Goal: Communication & Community: Connect with others

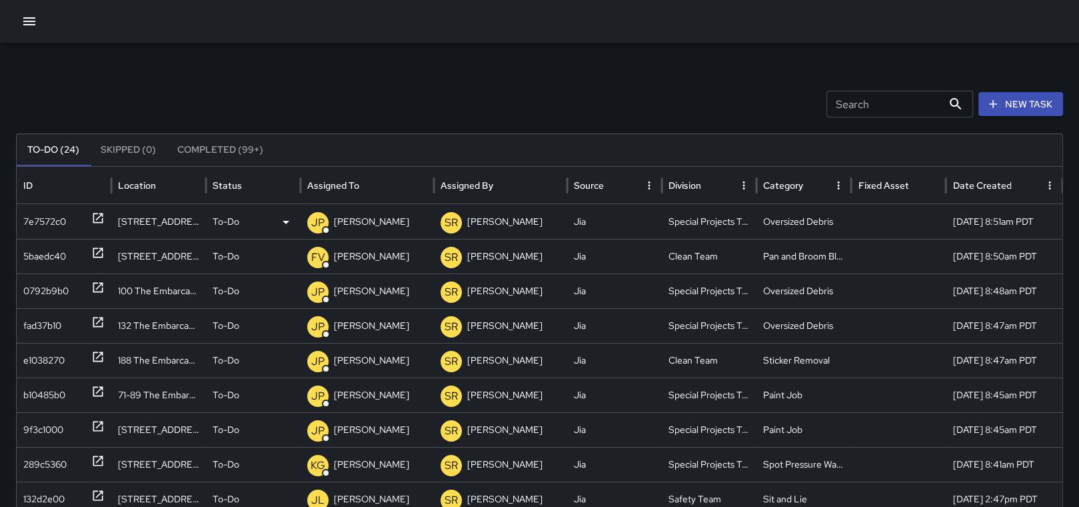
click at [101, 216] on icon at bounding box center [97, 217] width 13 height 13
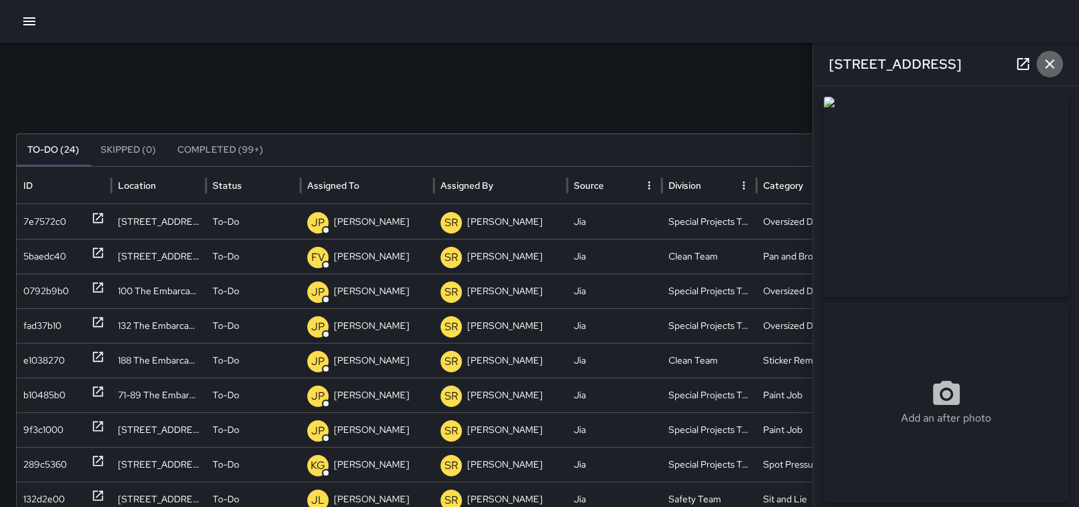
click at [1049, 66] on icon "button" at bounding box center [1050, 64] width 16 height 16
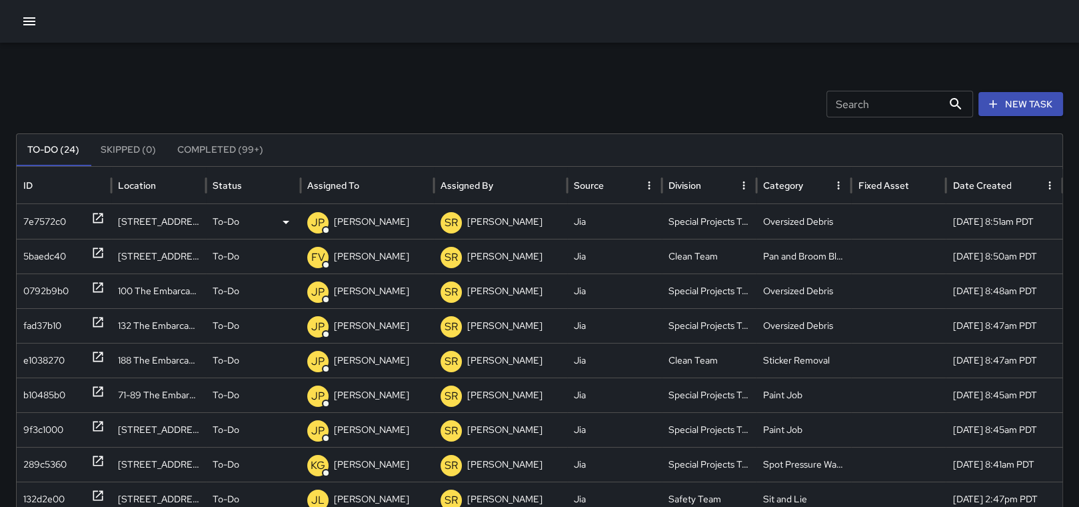
click at [389, 213] on p "[PERSON_NAME]" at bounding box center [371, 222] width 75 height 34
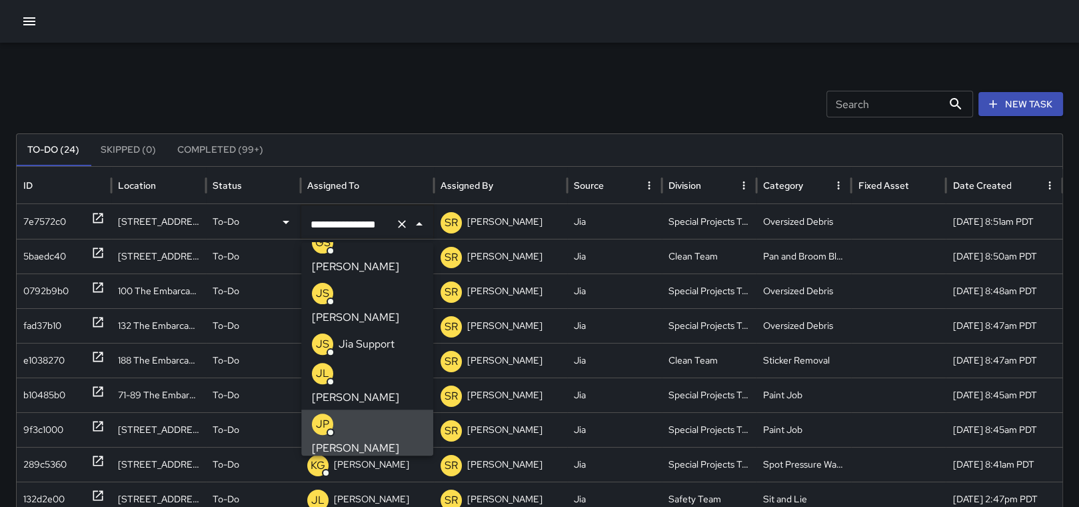
scroll to position [583, 0]
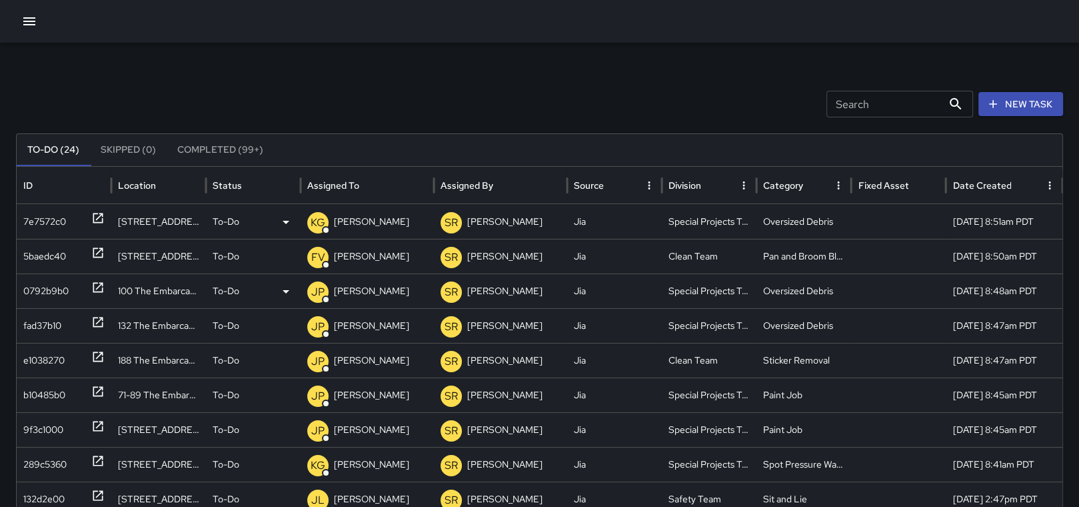
click at [95, 287] on icon at bounding box center [97, 287] width 13 height 13
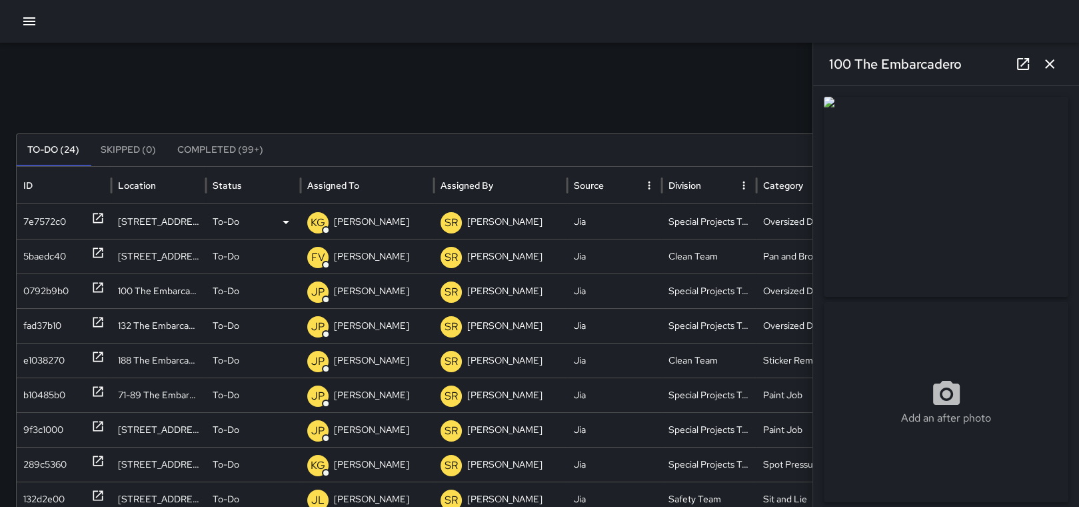
click at [1052, 63] on icon "button" at bounding box center [1050, 64] width 16 height 16
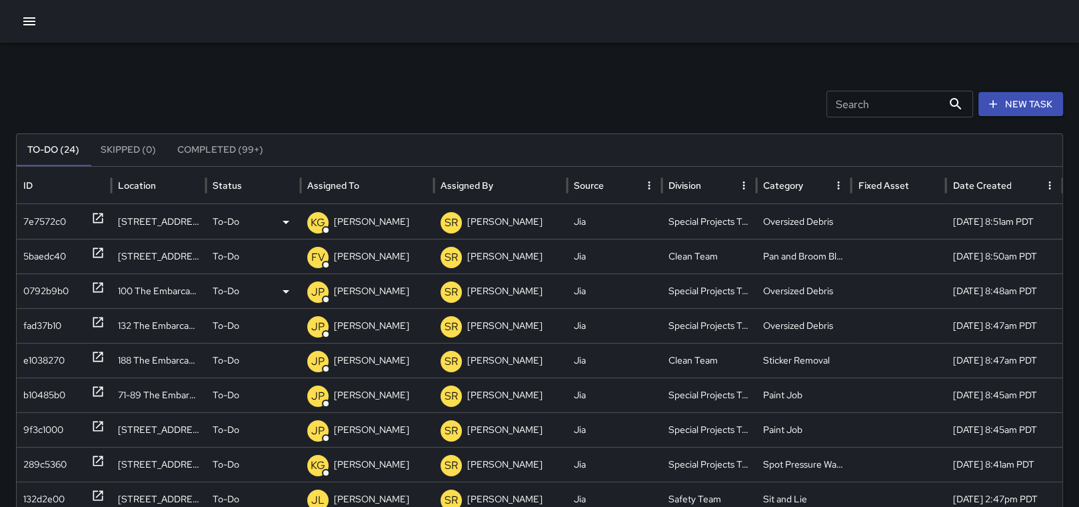
click at [389, 289] on p "[PERSON_NAME]" at bounding box center [371, 291] width 75 height 34
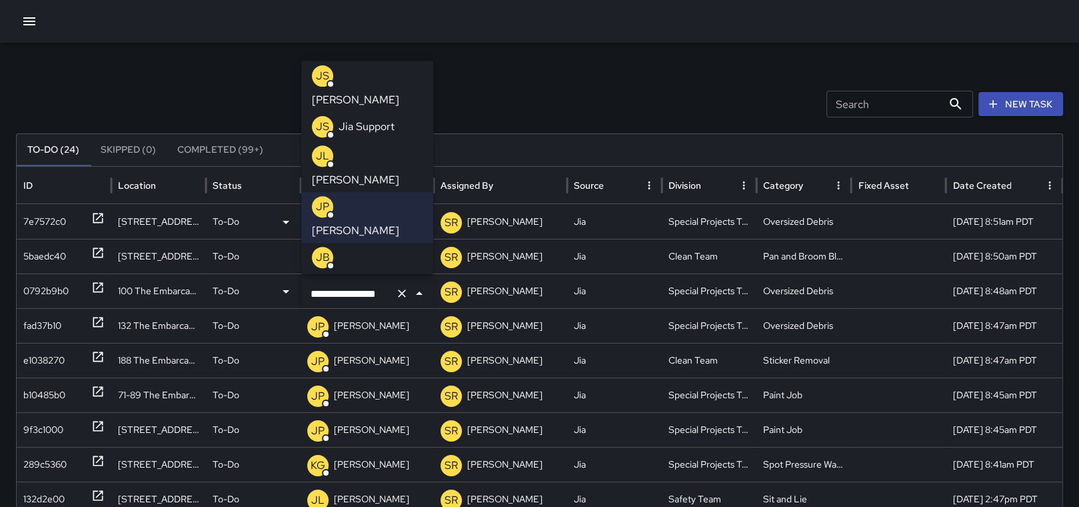
scroll to position [613, 0]
click at [389, 323] on p "[PERSON_NAME]" at bounding box center [355, 331] width 87 height 16
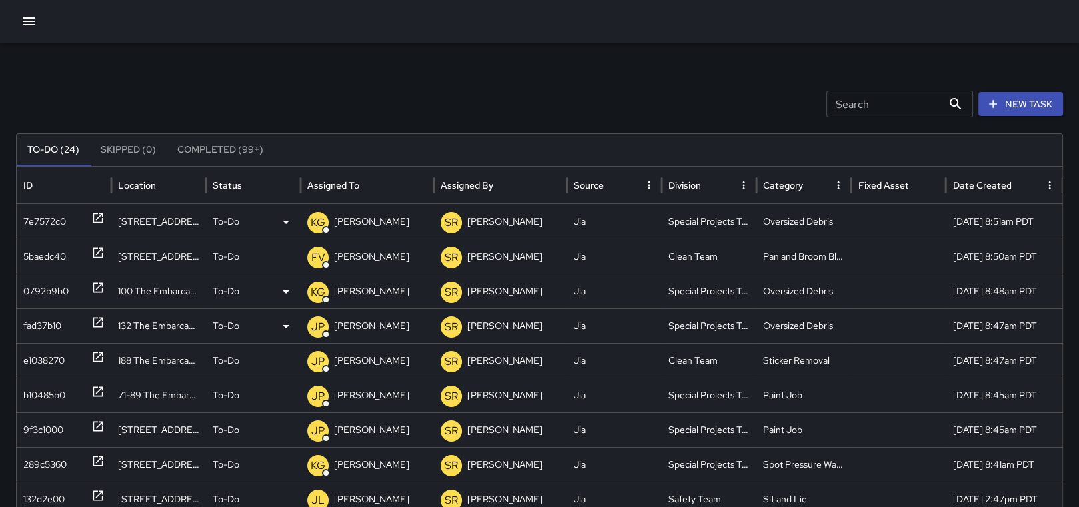
click at [95, 318] on icon at bounding box center [97, 321] width 13 height 13
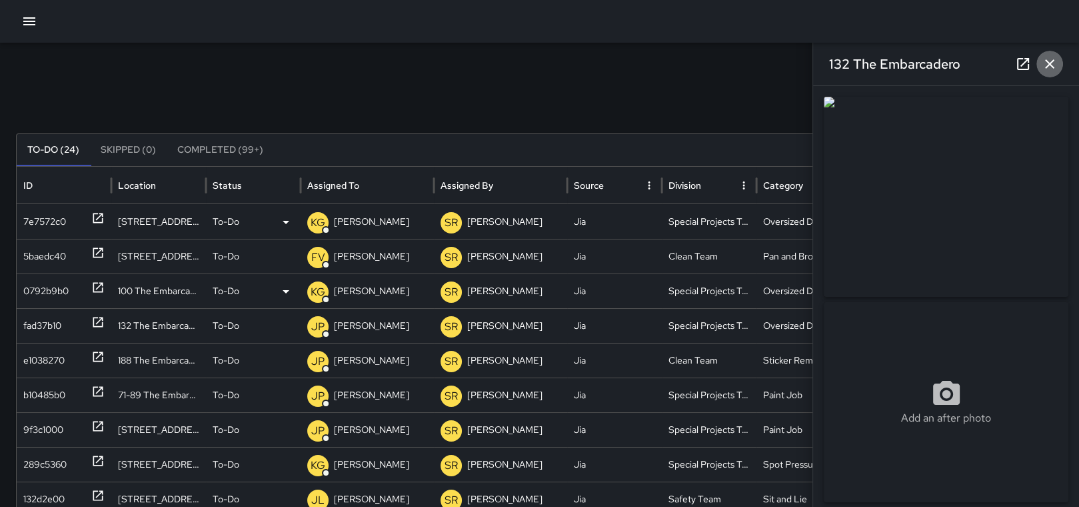
click at [1052, 64] on icon "button" at bounding box center [1050, 64] width 16 height 16
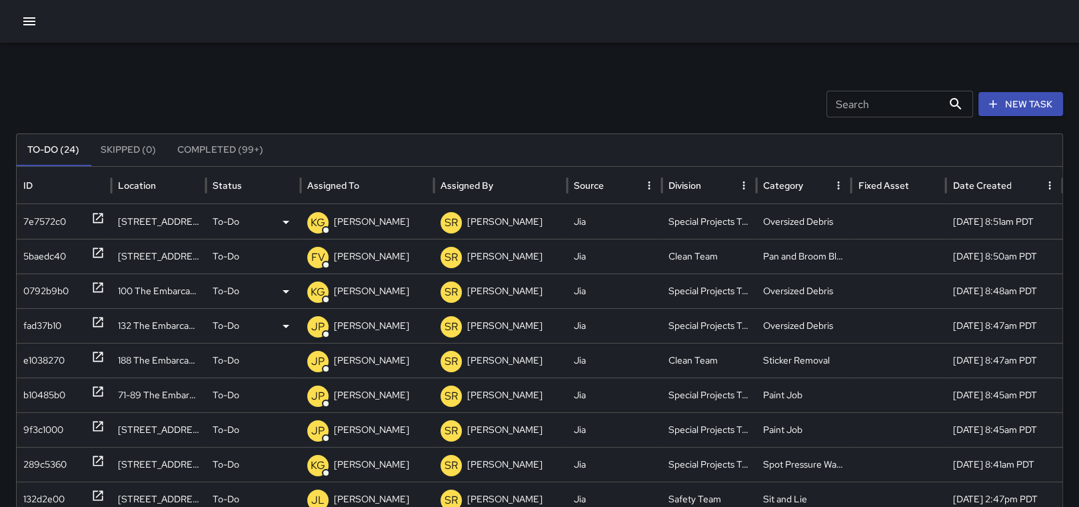
click at [368, 324] on p "[PERSON_NAME]" at bounding box center [371, 326] width 75 height 34
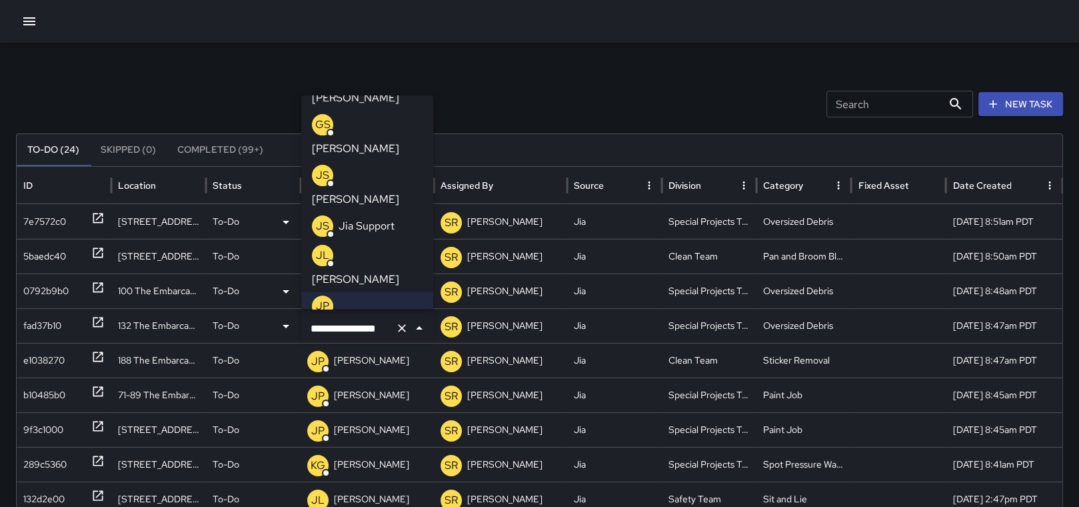
scroll to position [524, 0]
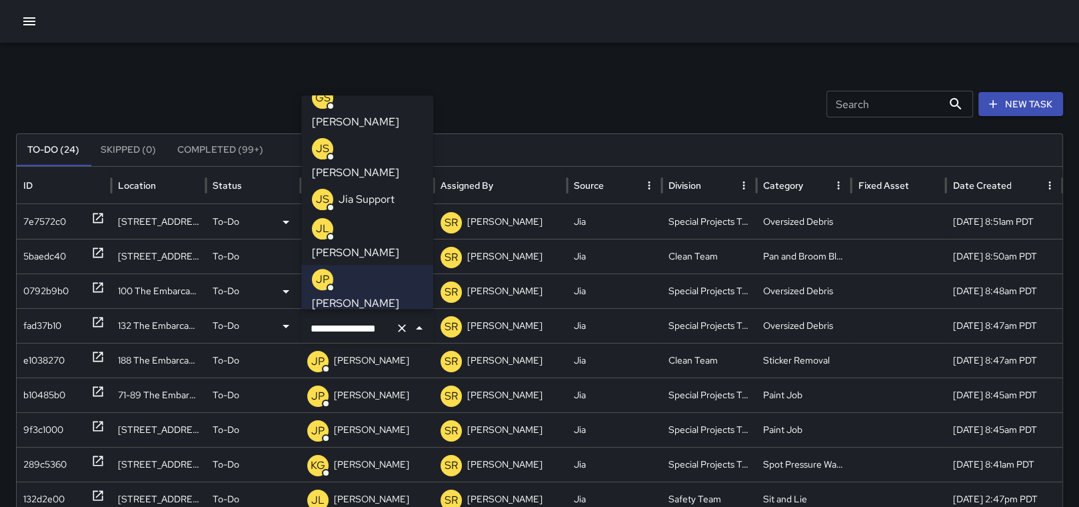
click at [373, 397] on p "[PERSON_NAME]" at bounding box center [355, 405] width 87 height 16
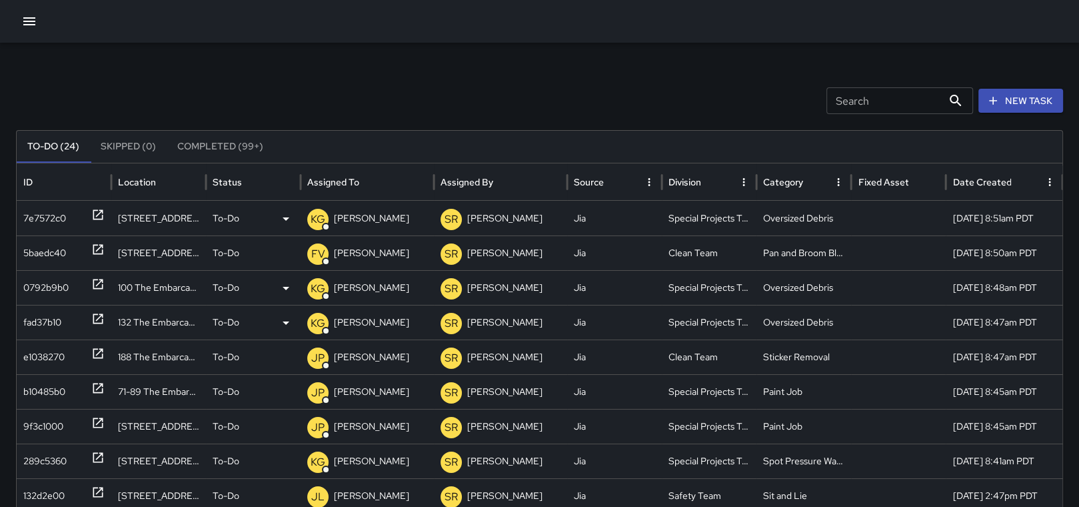
scroll to position [2, 0]
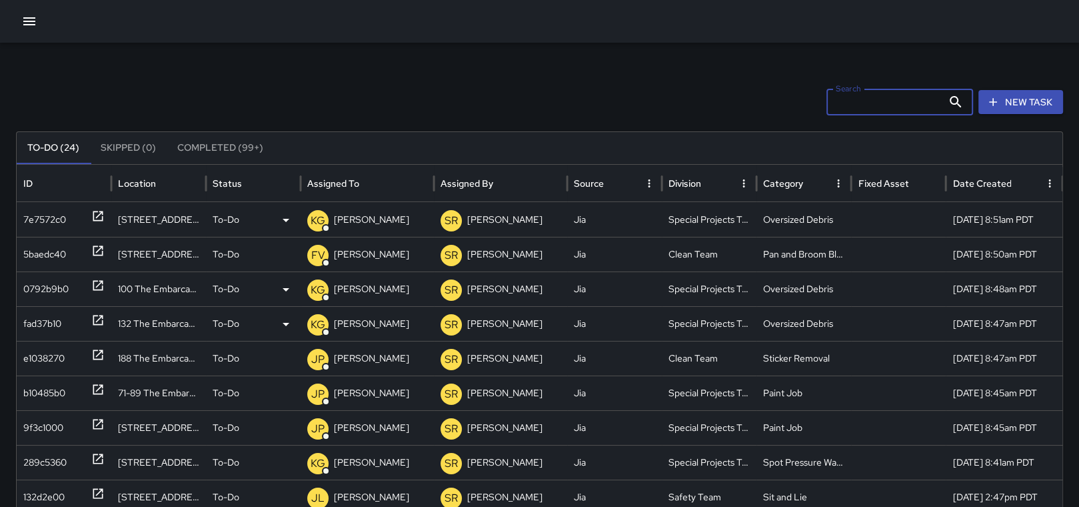
click at [902, 95] on input "Search" at bounding box center [884, 102] width 116 height 27
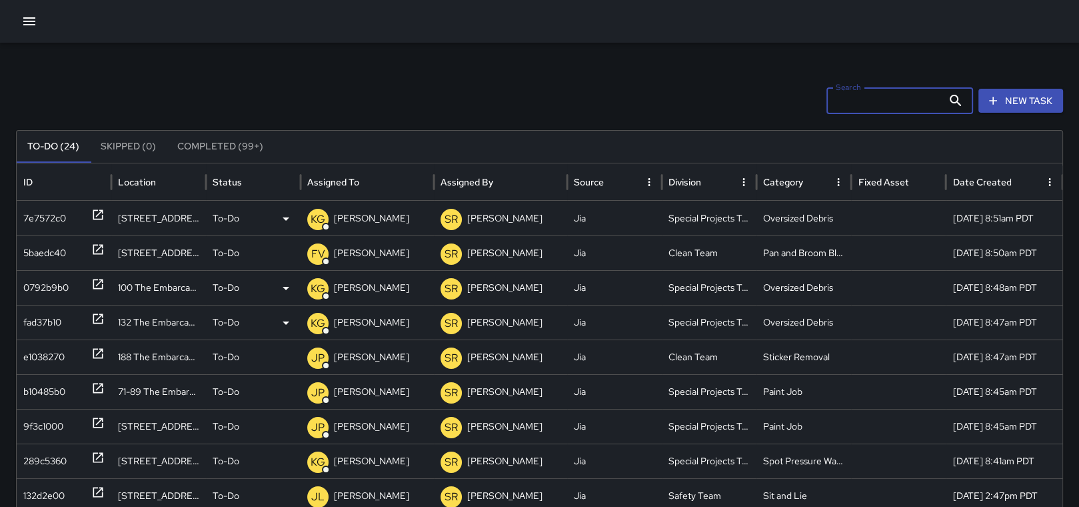
scroll to position [23, 0]
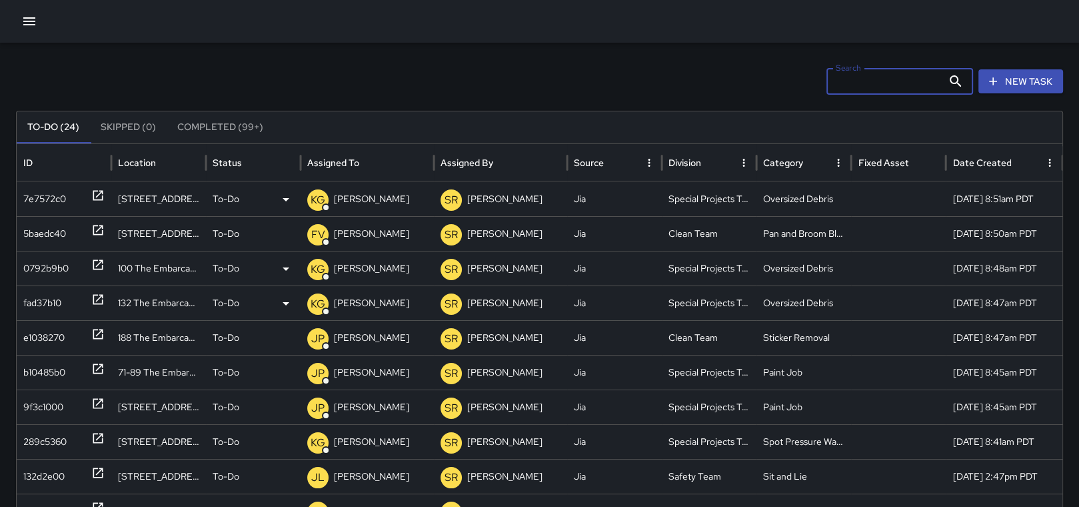
click at [91, 189] on icon at bounding box center [97, 195] width 13 height 13
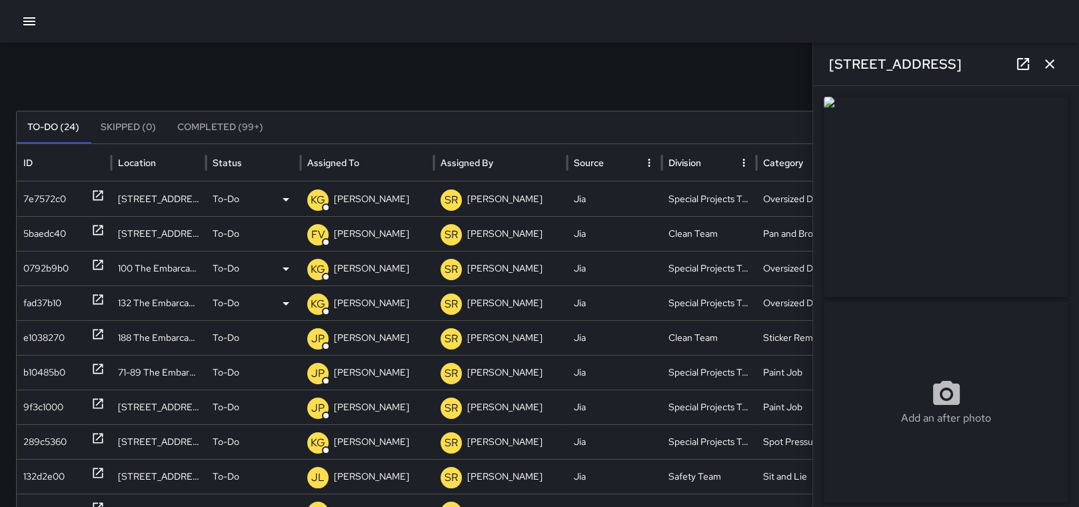
type input "**********"
click at [1056, 62] on icon "button" at bounding box center [1050, 64] width 16 height 16
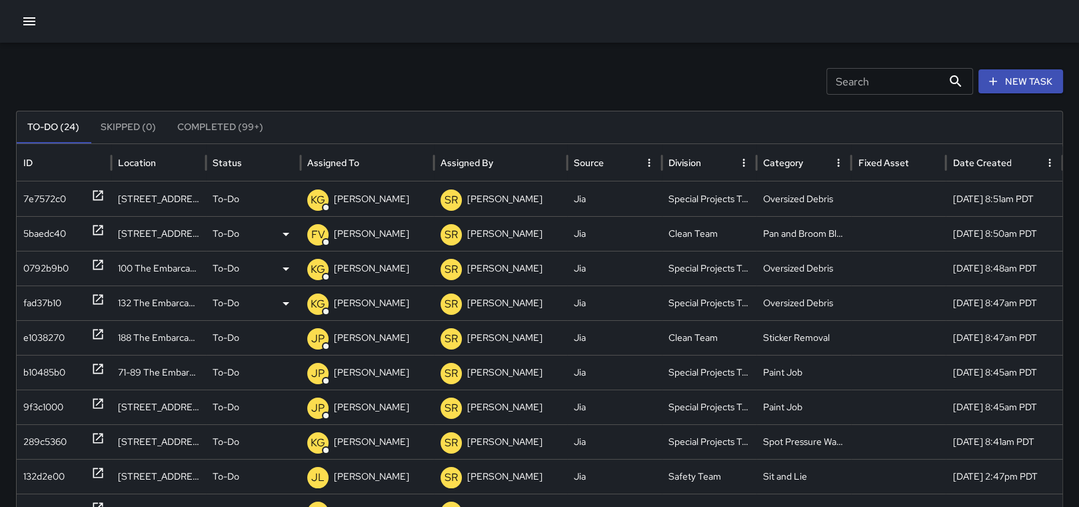
click at [105, 235] on div "5baedc40" at bounding box center [64, 233] width 95 height 35
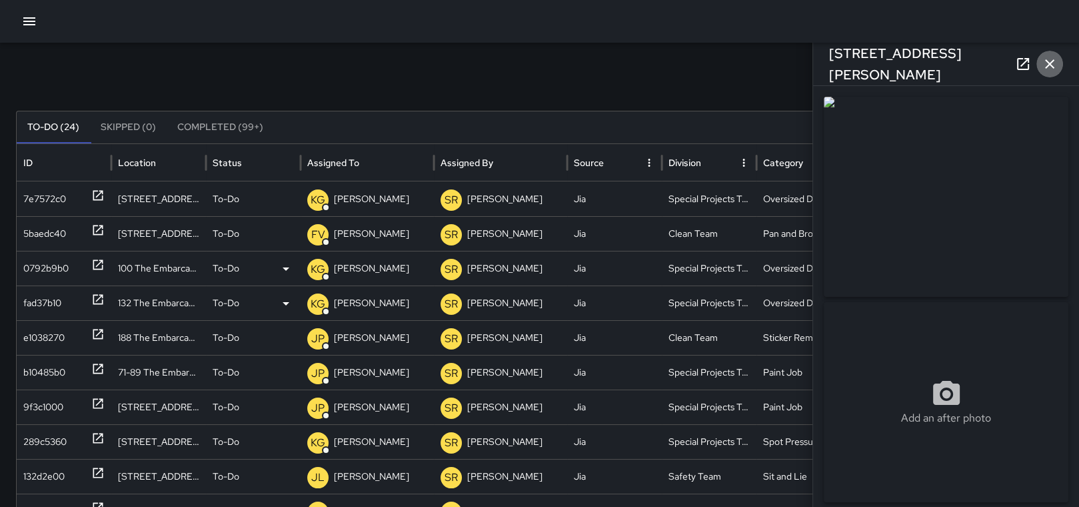
click at [1040, 65] on button "button" at bounding box center [1049, 64] width 27 height 27
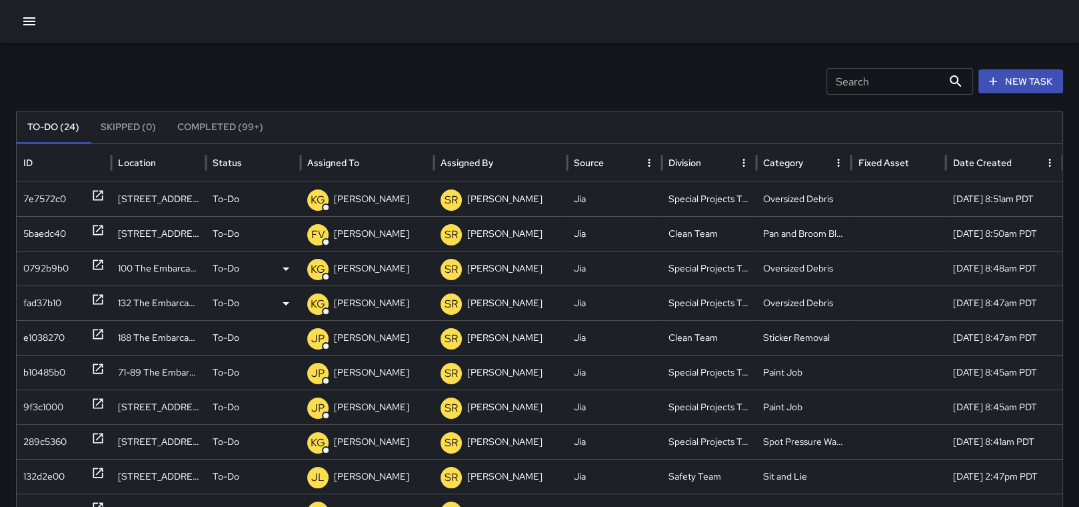
click at [96, 260] on icon at bounding box center [98, 265] width 10 height 10
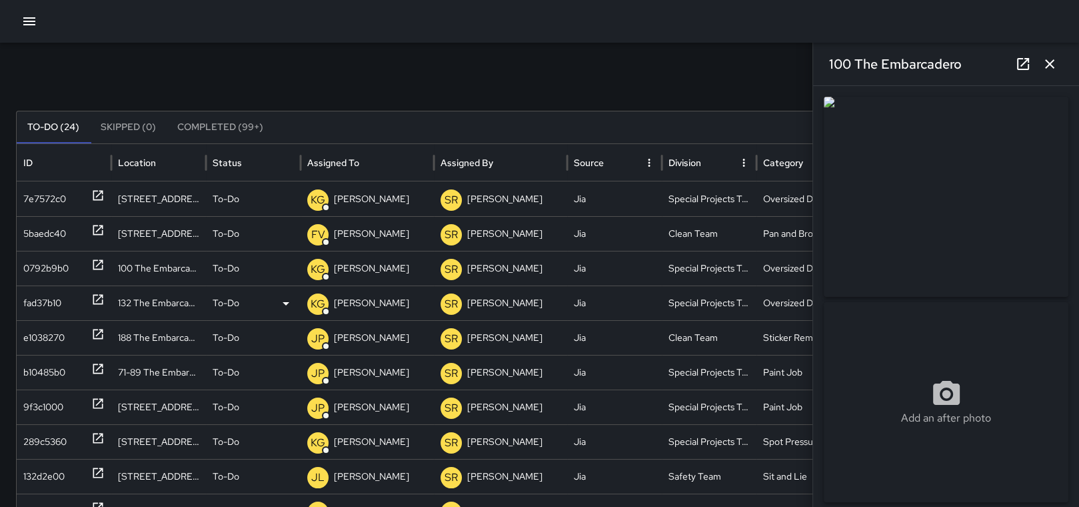
click at [1052, 61] on icon "button" at bounding box center [1050, 64] width 16 height 16
